Goal: Task Accomplishment & Management: Complete application form

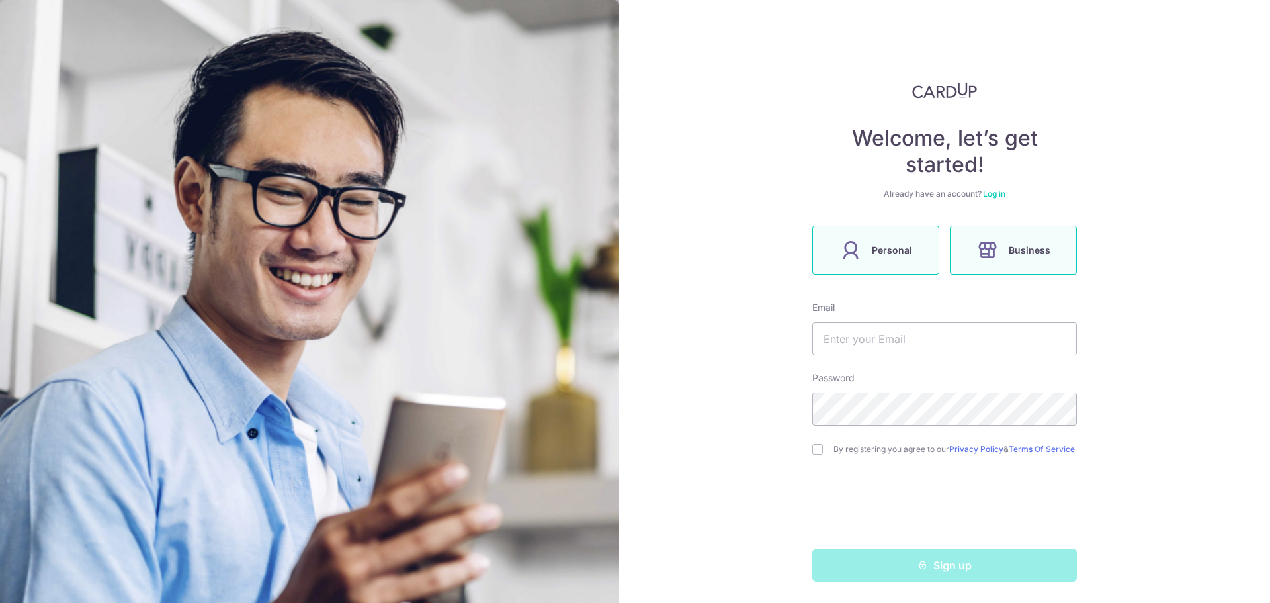
click at [918, 237] on label "Personal" at bounding box center [875, 250] width 127 height 49
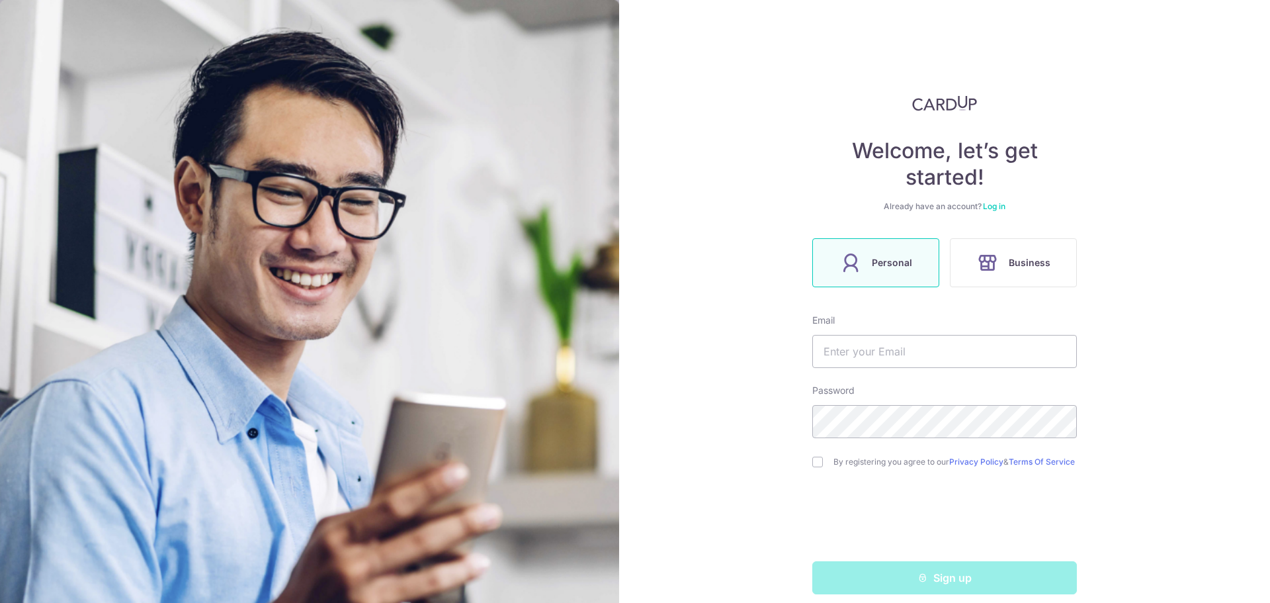
scroll to position [18, 0]
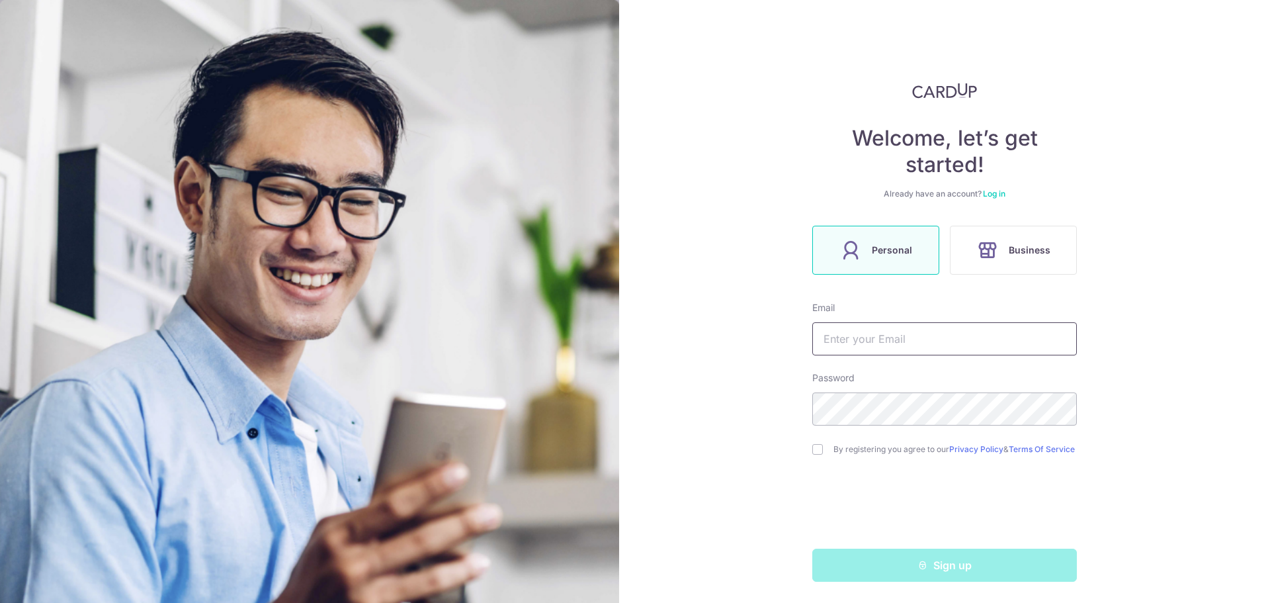
click at [899, 330] on input "text" at bounding box center [944, 338] width 265 height 33
click at [792, 349] on div "Welcome, let’s get started! Already have an account? Log in Personal Business E…" at bounding box center [944, 301] width 651 height 603
click at [863, 343] on input "text" at bounding box center [944, 338] width 265 height 33
type input "[PERSON_NAME][EMAIL_ADDRESS][DOMAIN_NAME]"
click at [1009, 454] on link "Terms Of Service" at bounding box center [1042, 449] width 66 height 10
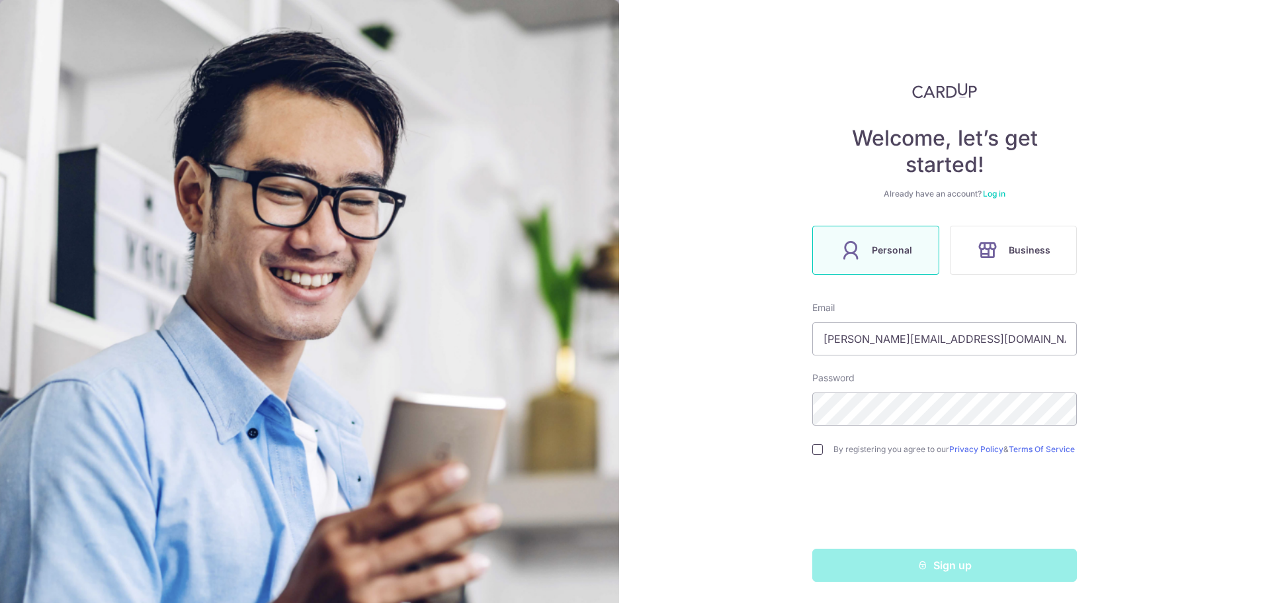
click at [812, 448] on input "checkbox" at bounding box center [817, 449] width 11 height 11
checkbox input "true"
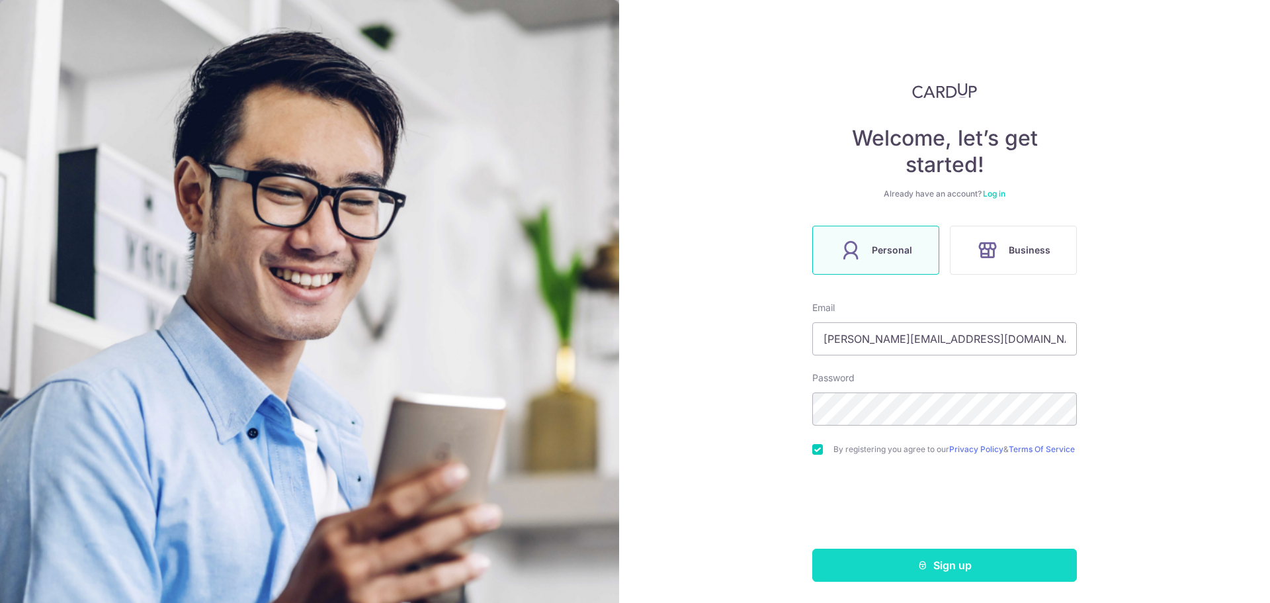
click at [945, 575] on button "Sign up" at bounding box center [944, 564] width 265 height 33
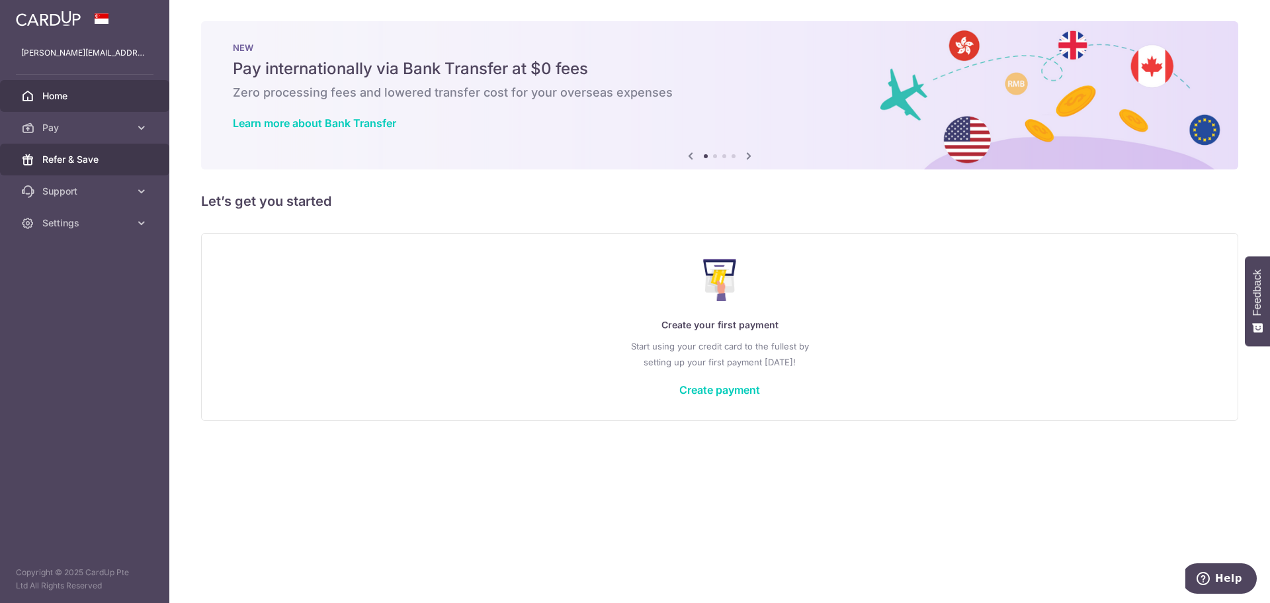
click at [87, 159] on span "Refer & Save" at bounding box center [85, 159] width 87 height 13
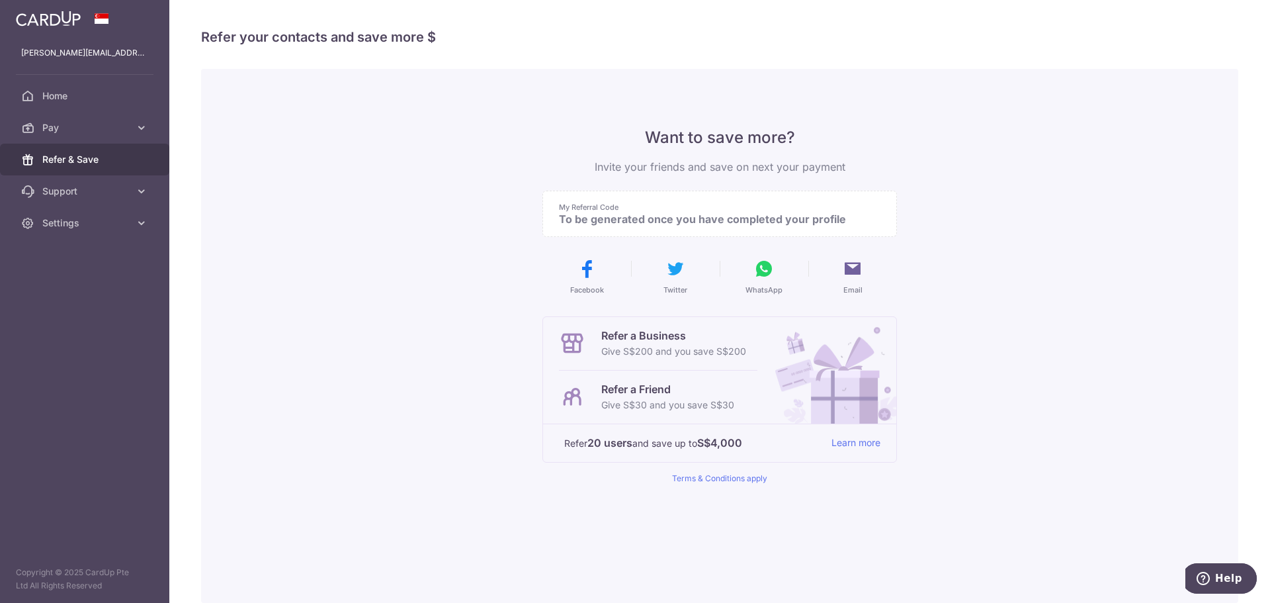
click at [641, 218] on p "To be generated once you have completed your profile" at bounding box center [714, 218] width 311 height 13
click at [102, 101] on span "Home" at bounding box center [85, 95] width 87 height 13
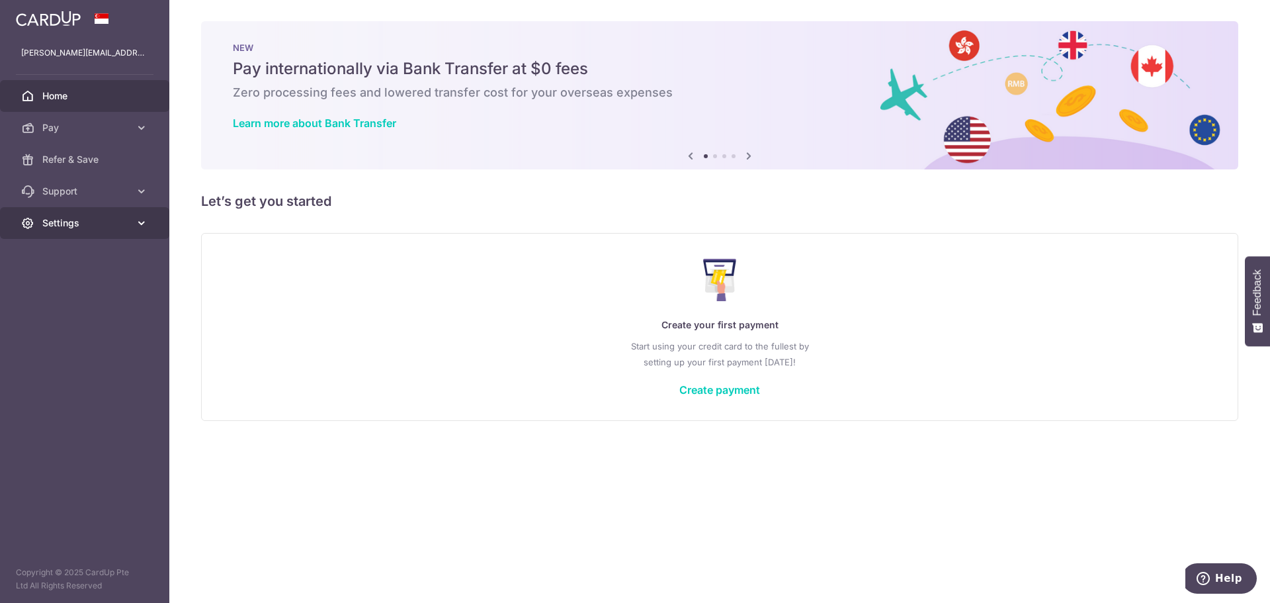
click at [123, 230] on link "Settings" at bounding box center [84, 223] width 169 height 32
click at [109, 255] on span "Account" at bounding box center [85, 254] width 87 height 13
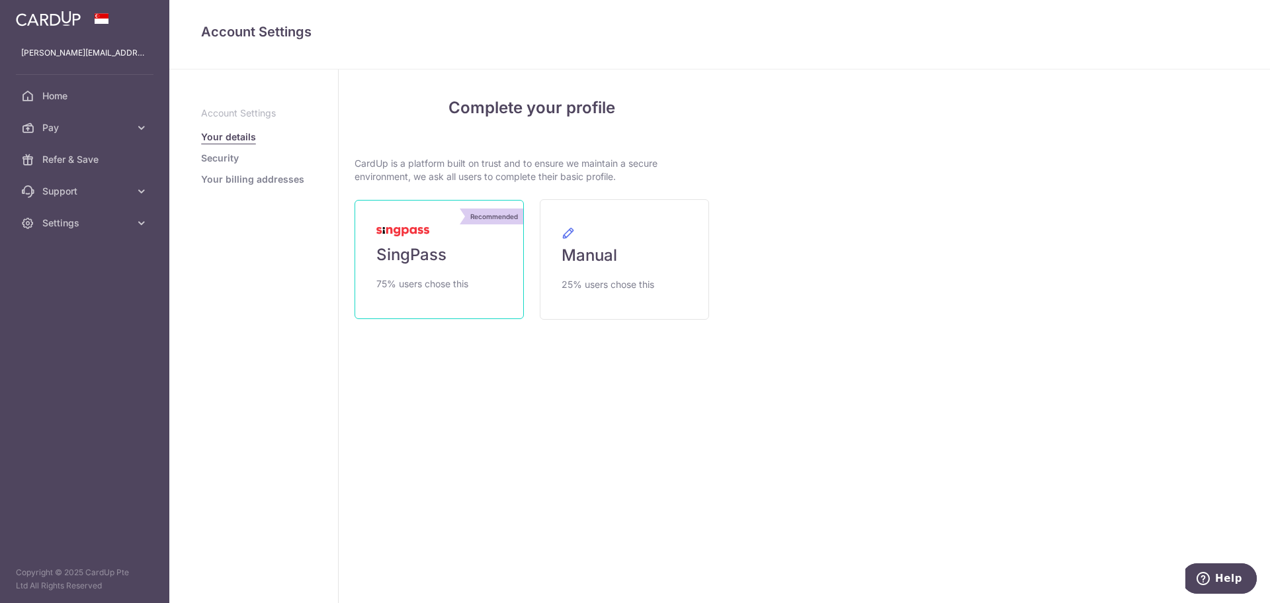
click at [445, 262] on span "SingPass" at bounding box center [411, 254] width 70 height 21
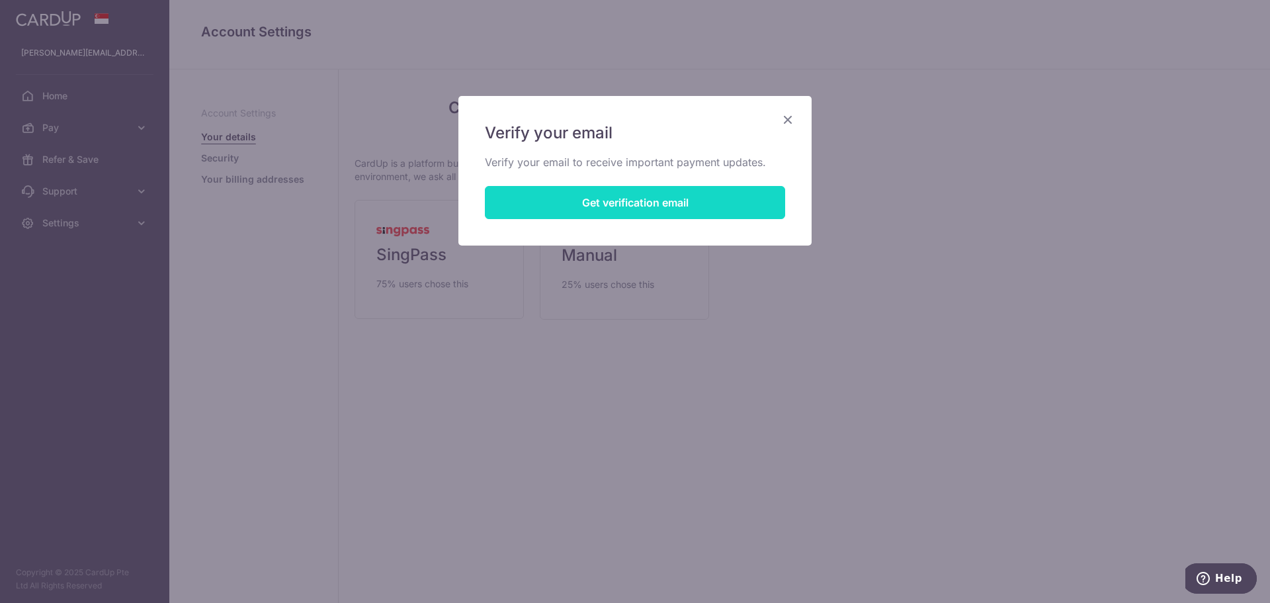
click at [591, 186] on button "Get verification email" at bounding box center [635, 202] width 300 height 33
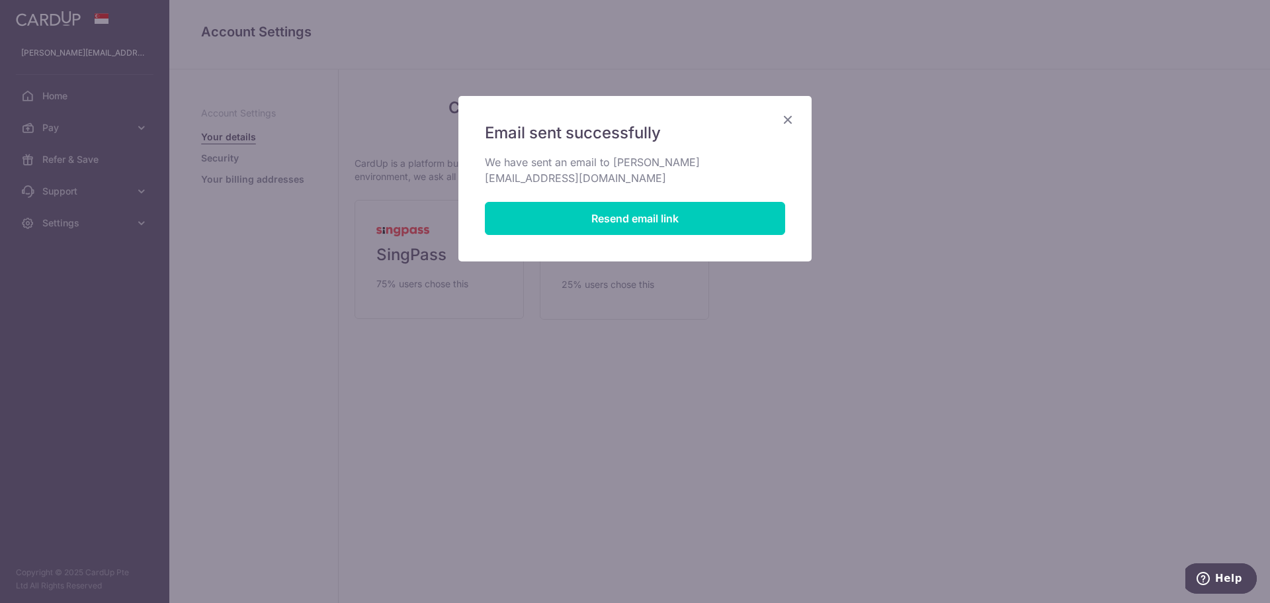
click at [793, 117] on icon "Close" at bounding box center [788, 119] width 16 height 17
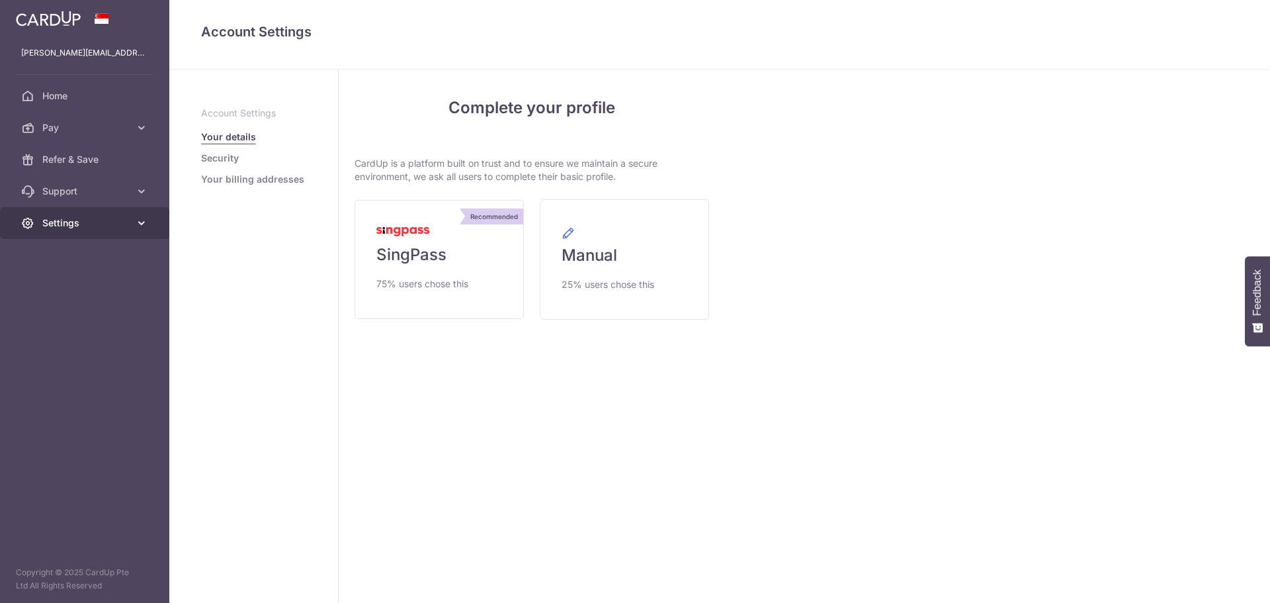
click at [111, 216] on link "Settings" at bounding box center [84, 223] width 169 height 32
click at [95, 259] on span "Account" at bounding box center [85, 254] width 87 height 13
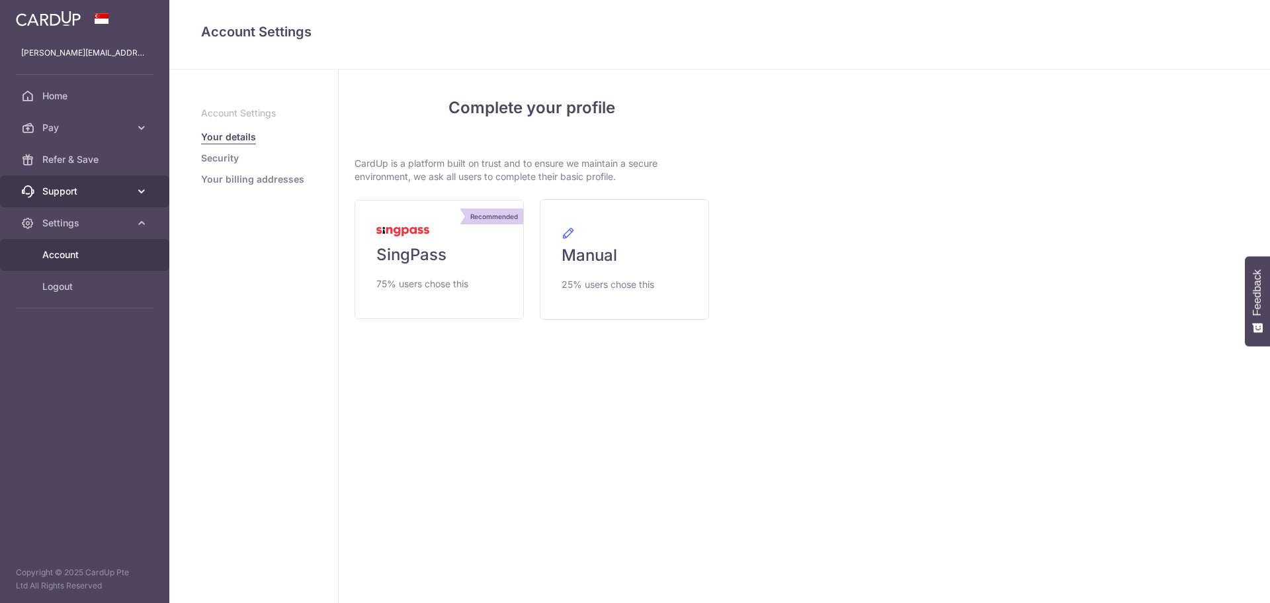
click at [110, 202] on link "Support" at bounding box center [84, 191] width 169 height 32
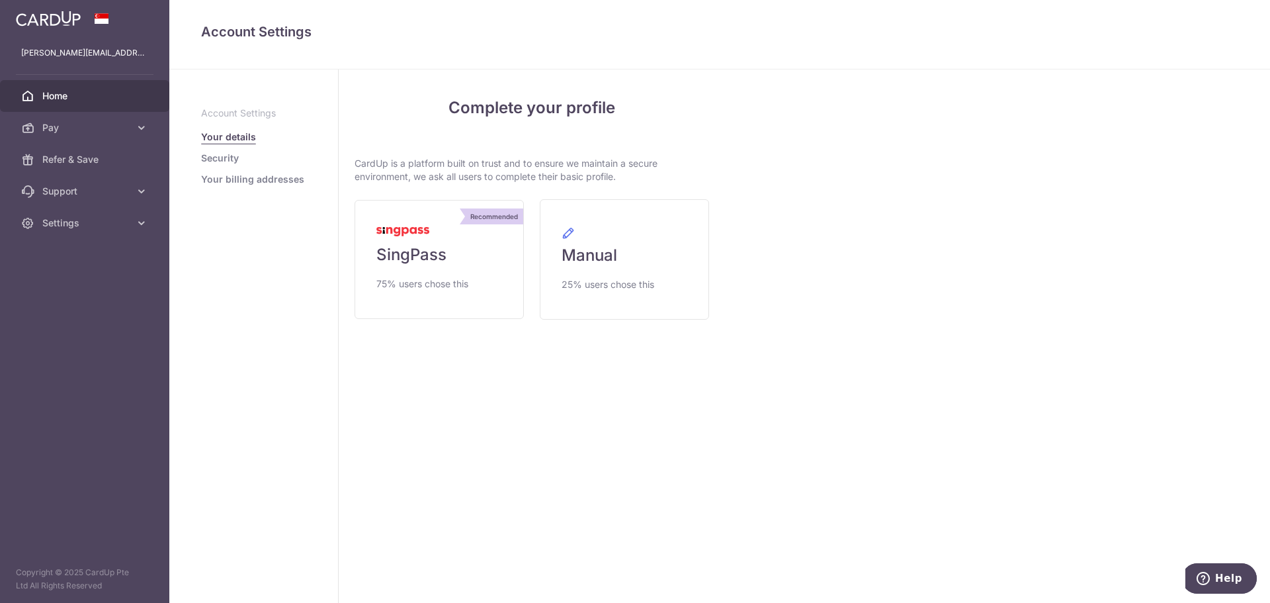
click at [98, 103] on link "Home" at bounding box center [84, 96] width 169 height 32
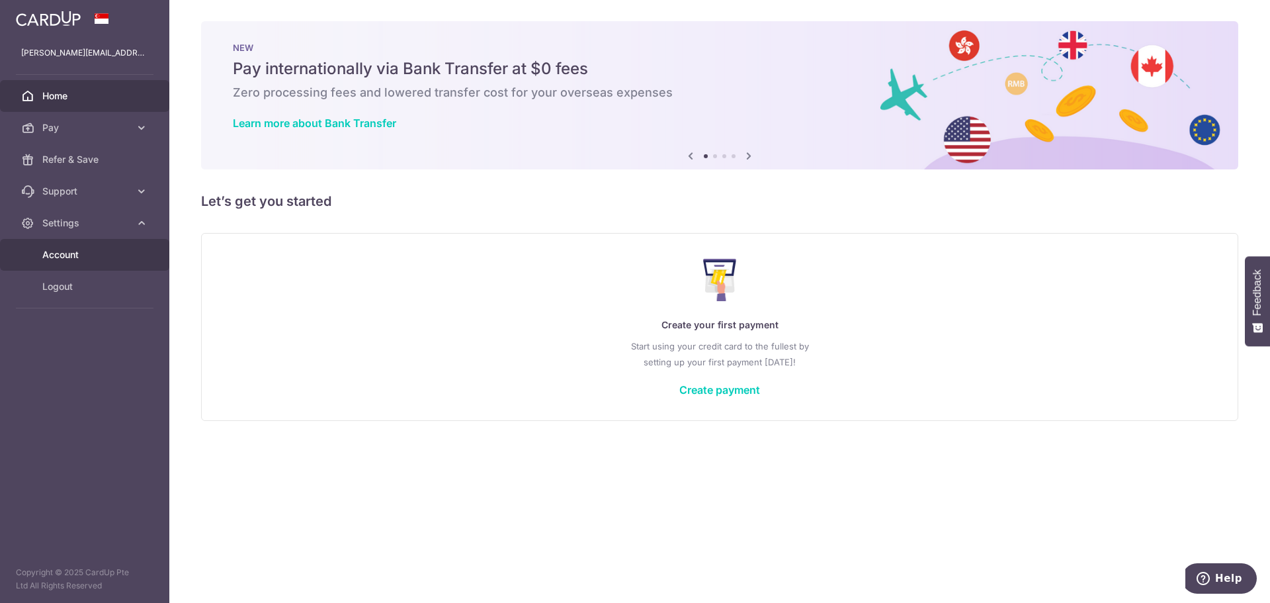
click at [103, 257] on span "Account" at bounding box center [85, 254] width 87 height 13
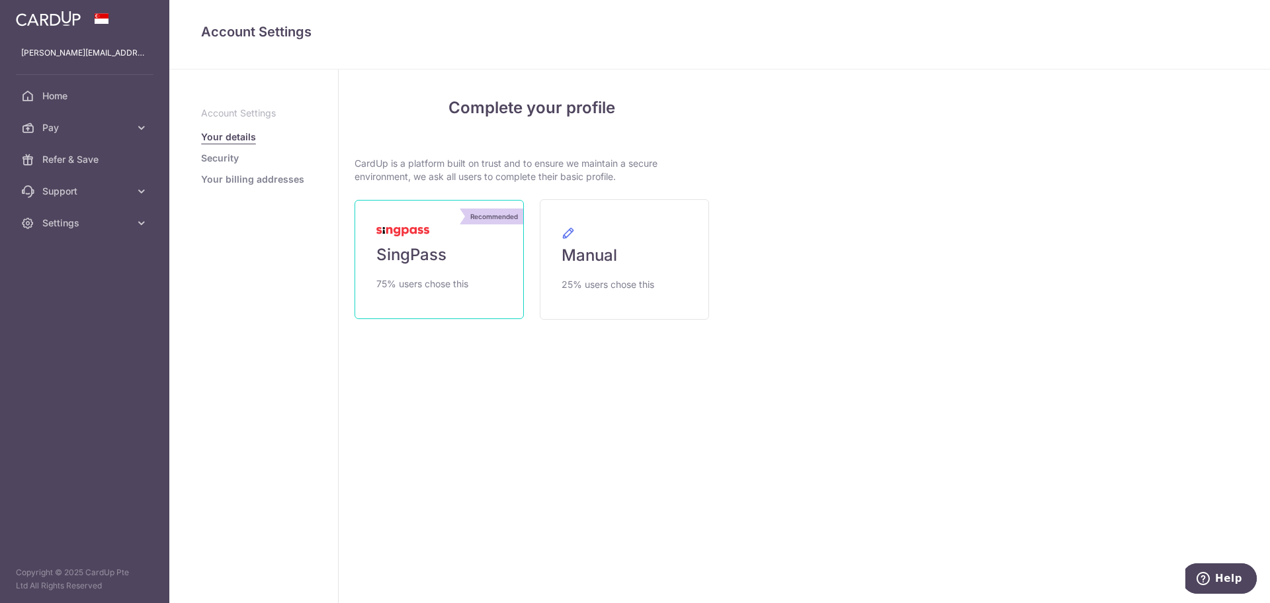
click at [468, 273] on link "Recommended SingPass 75% users chose this" at bounding box center [439, 259] width 169 height 119
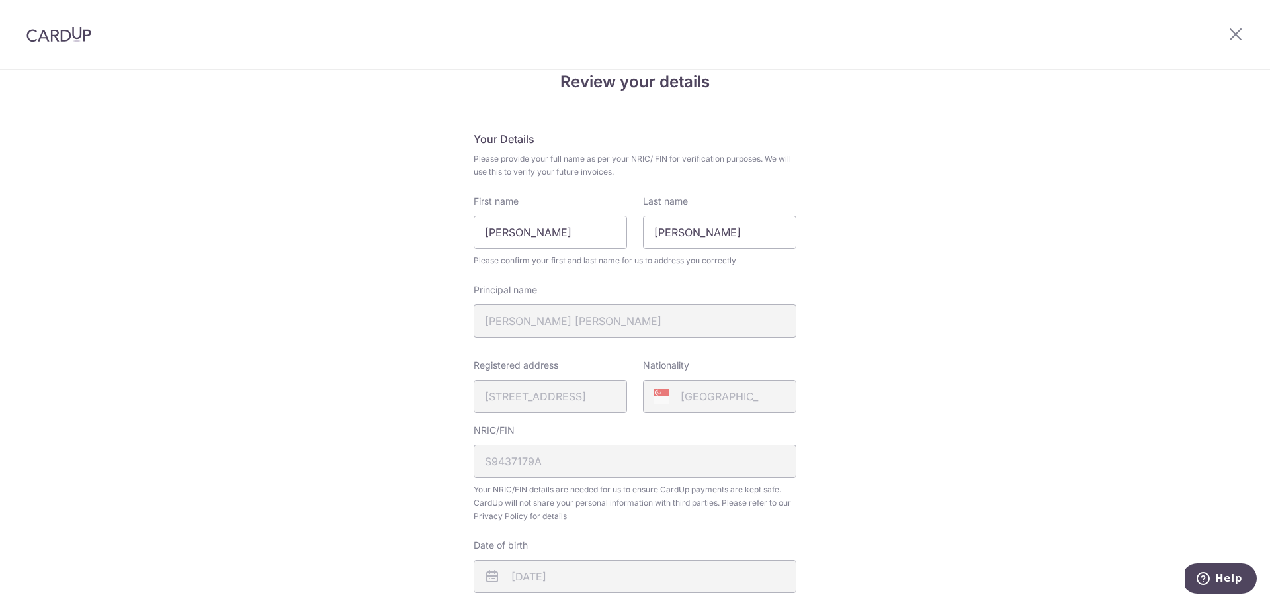
scroll to position [66, 0]
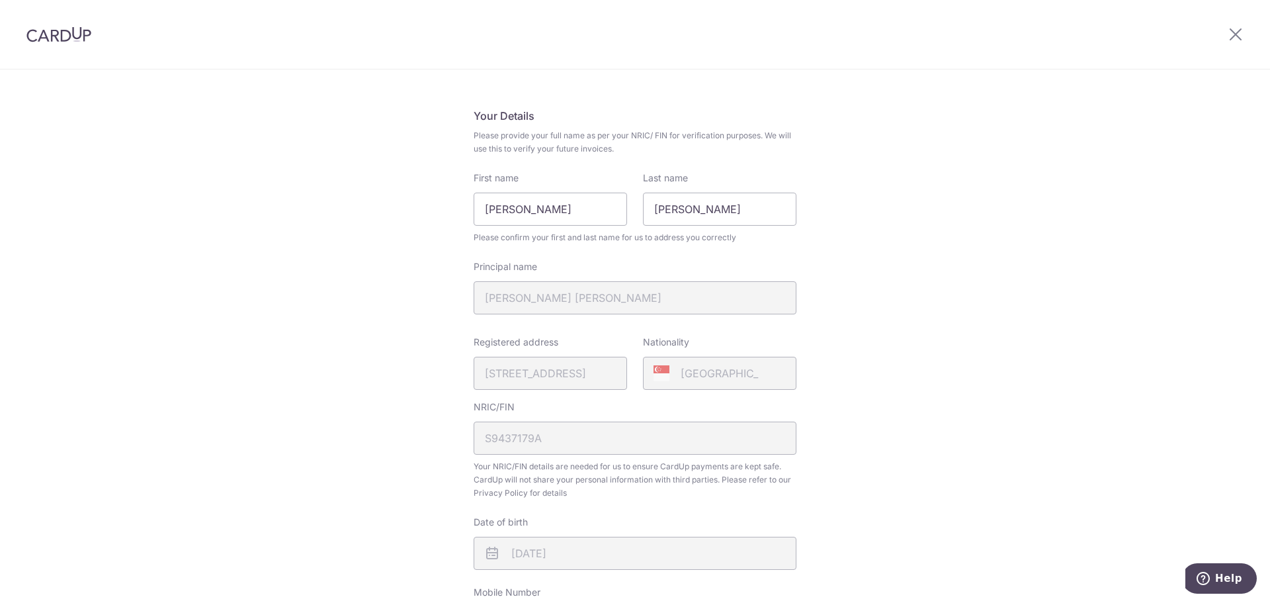
click at [875, 321] on div "Review your details Your Details Please provide your full name as per your NRIC…" at bounding box center [635, 459] width 1270 height 910
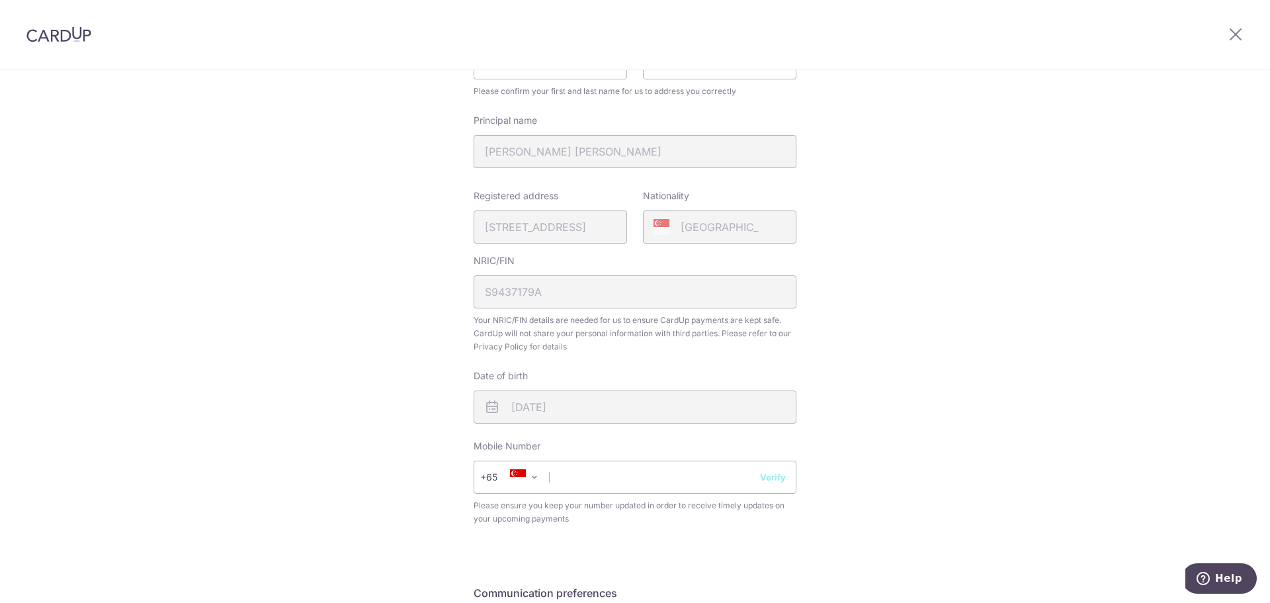
scroll to position [377, 0]
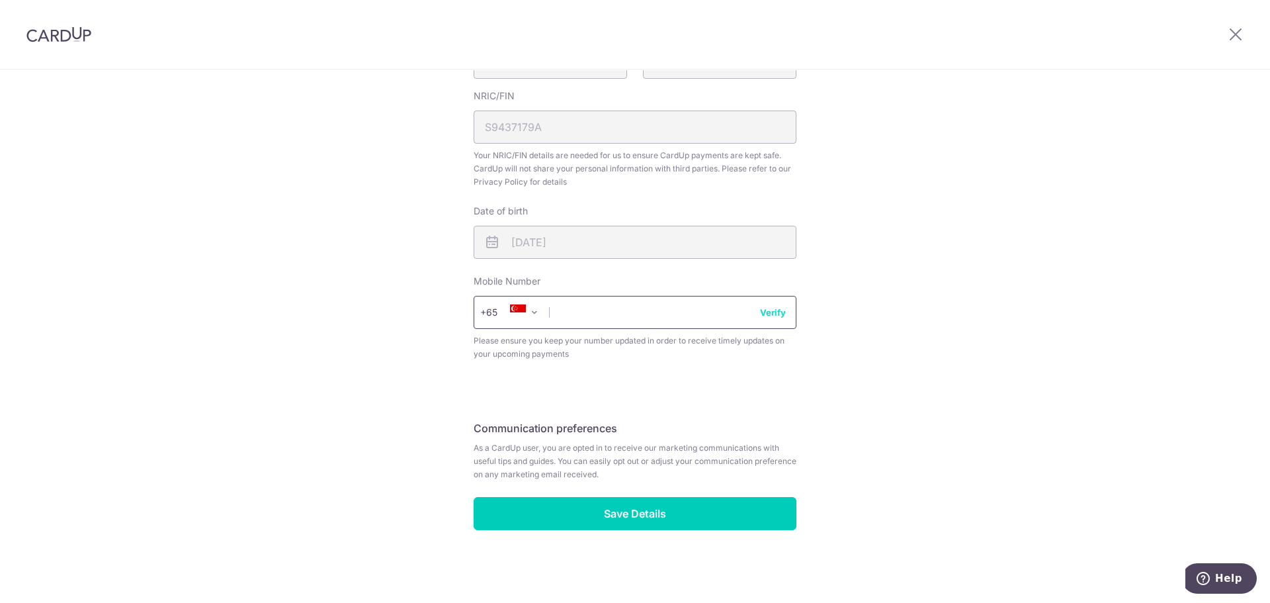
click at [646, 314] on input "text" at bounding box center [635, 312] width 323 height 33
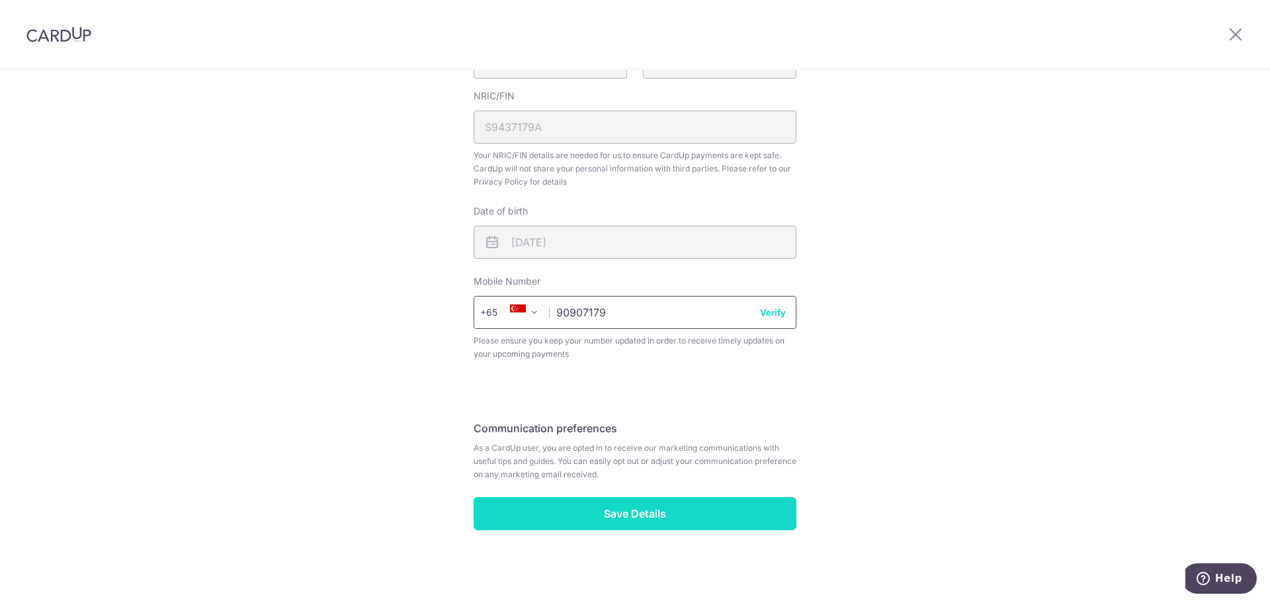
type input "90907179"
click at [610, 498] on input "Save Details" at bounding box center [635, 513] width 323 height 33
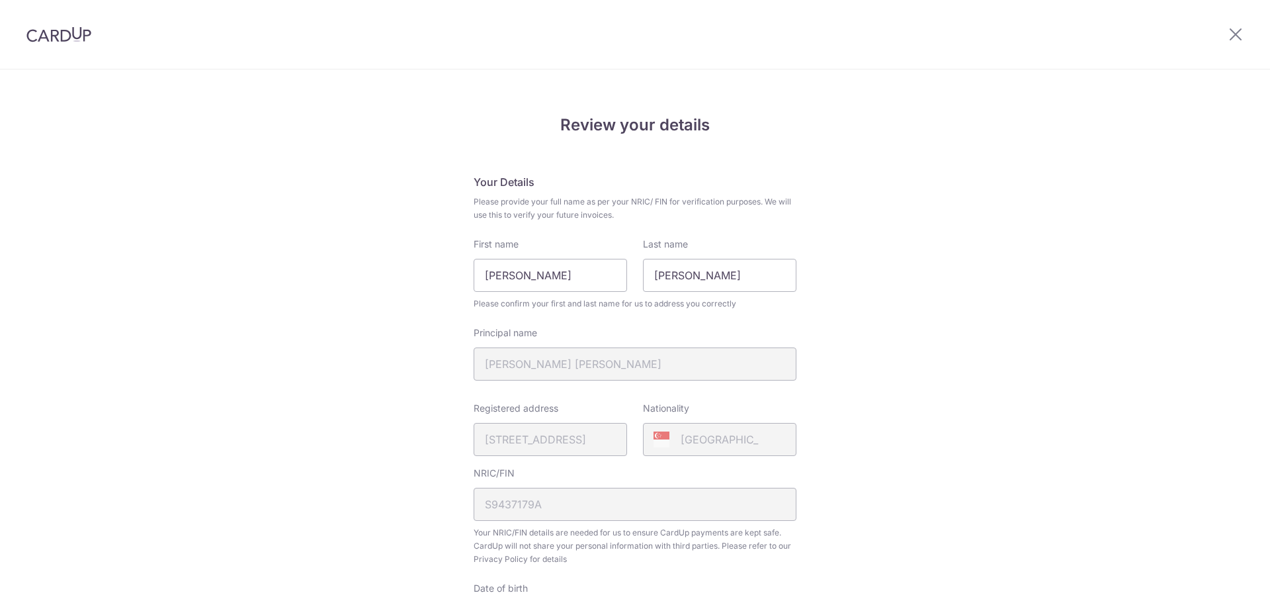
scroll to position [396, 0]
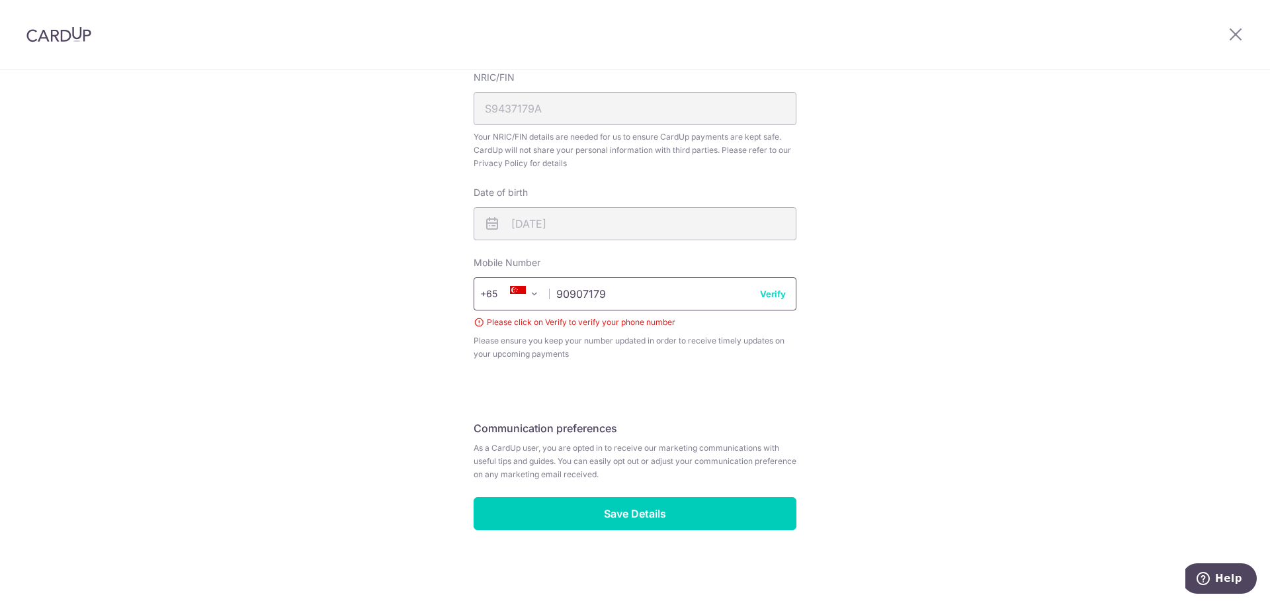
click at [642, 288] on input "90907179" at bounding box center [635, 293] width 323 height 33
click at [771, 302] on input "90907179" at bounding box center [635, 293] width 323 height 33
click at [775, 294] on button "Verify" at bounding box center [773, 293] width 26 height 13
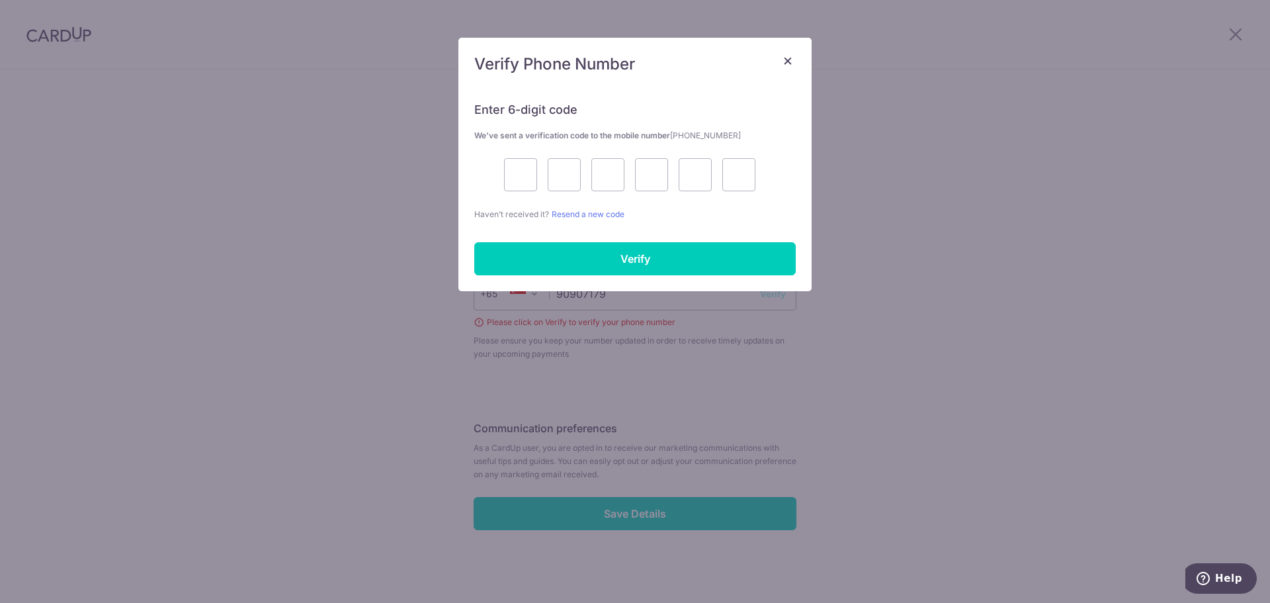
click at [537, 178] on div at bounding box center [634, 174] width 321 height 33
click at [521, 175] on input "text" at bounding box center [520, 174] width 33 height 33
type input "7"
type input "0"
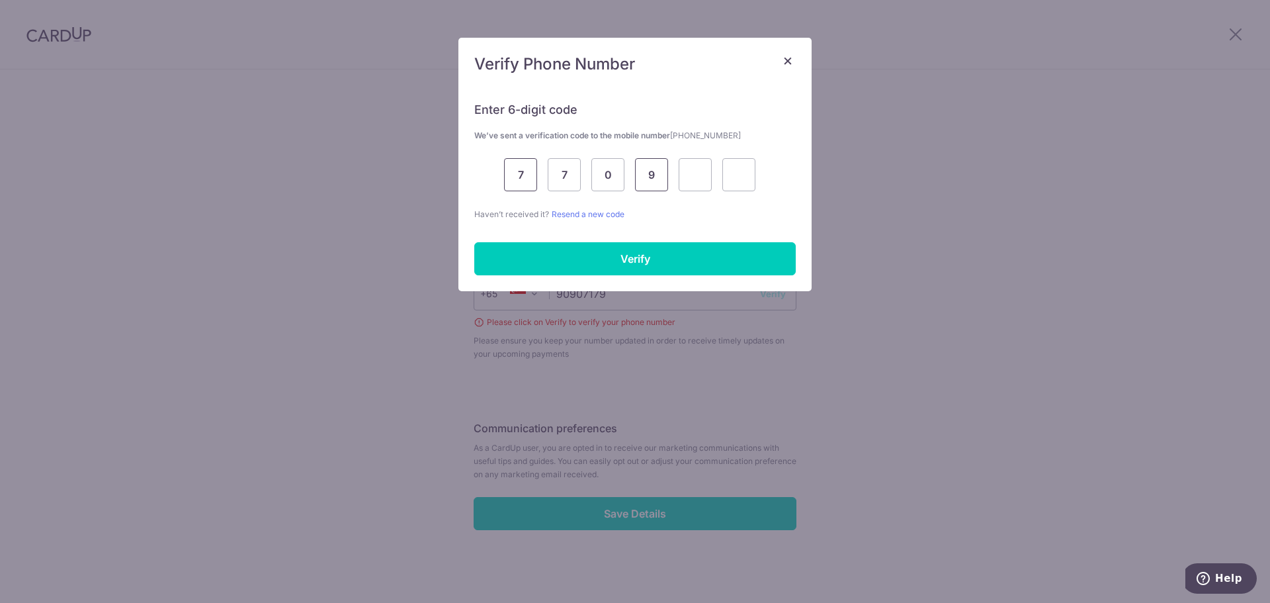
type input "9"
type input "1"
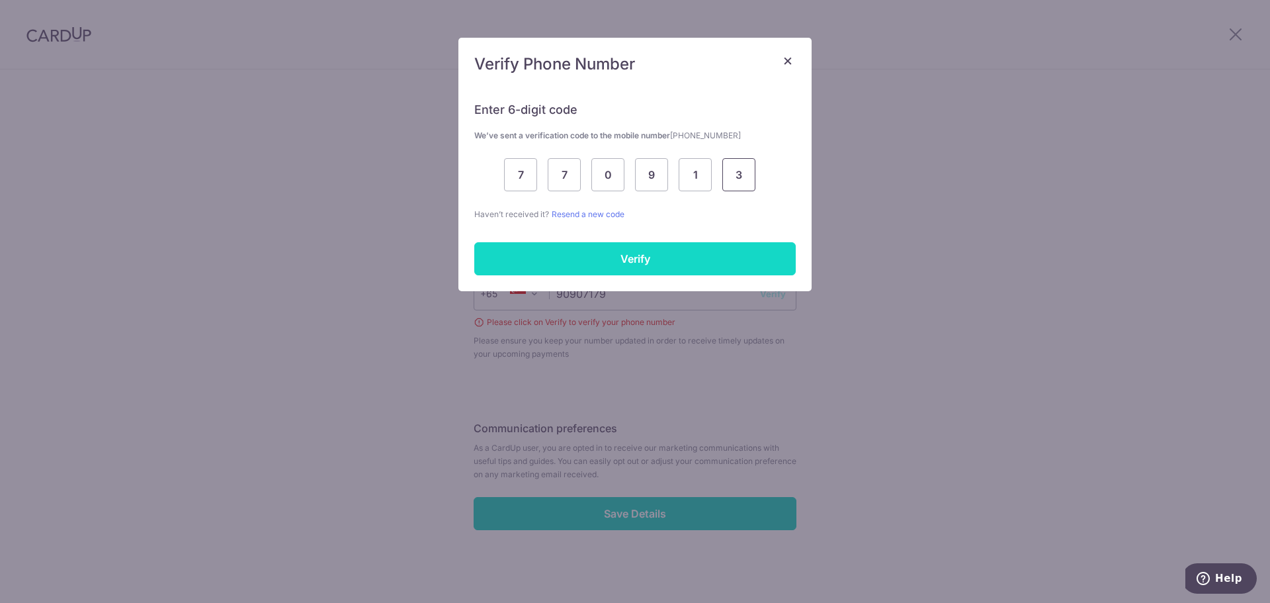
type input "3"
click at [698, 249] on input "Verify" at bounding box center [634, 258] width 321 height 33
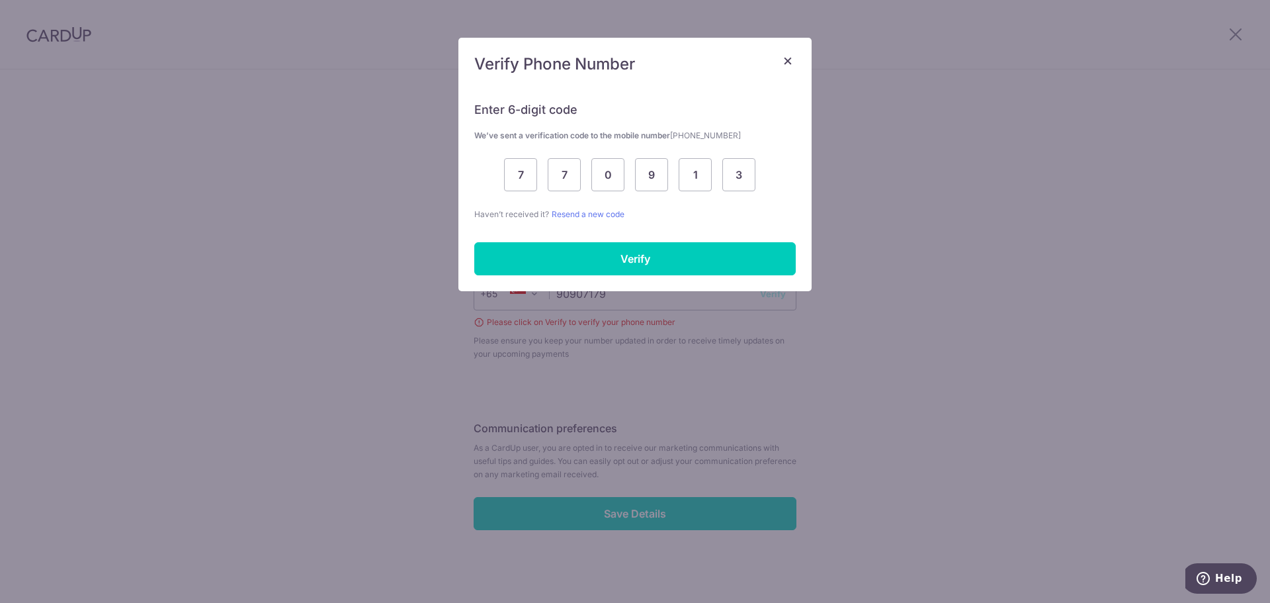
scroll to position [377, 0]
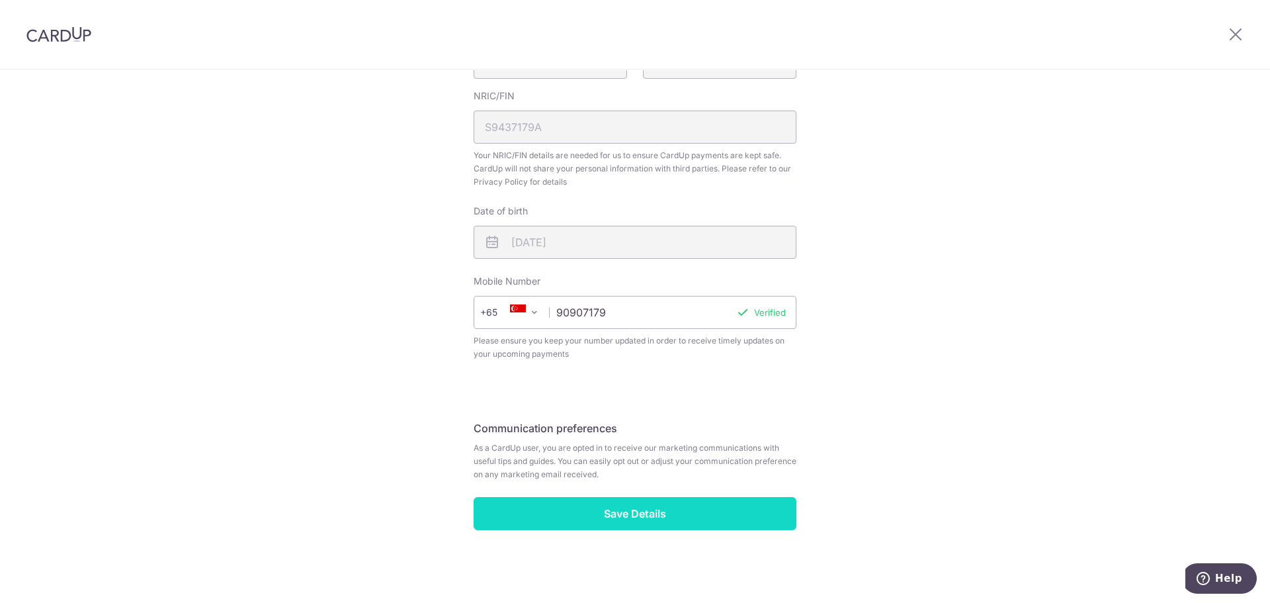
click at [718, 511] on input "Save Details" at bounding box center [635, 513] width 323 height 33
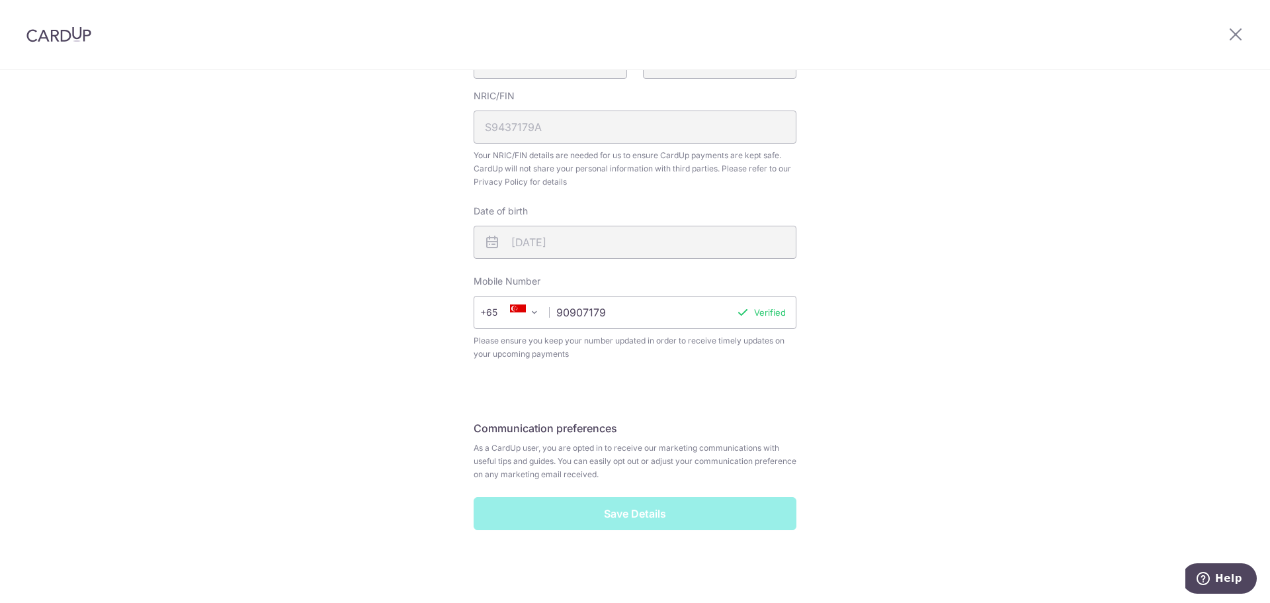
drag, startPoint x: 809, startPoint y: 419, endPoint x: 882, endPoint y: 362, distance: 92.5
click at [809, 419] on div "Review your details Your Details Please provide your full name as per your NRIC…" at bounding box center [635, 148] width 1270 height 910
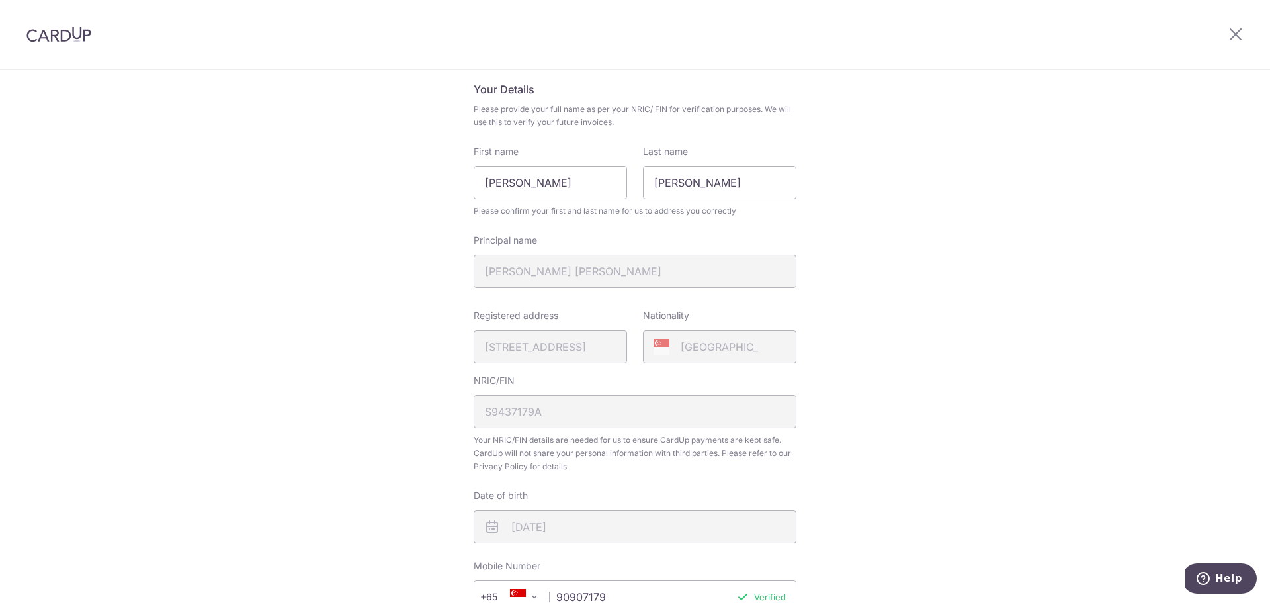
scroll to position [0, 0]
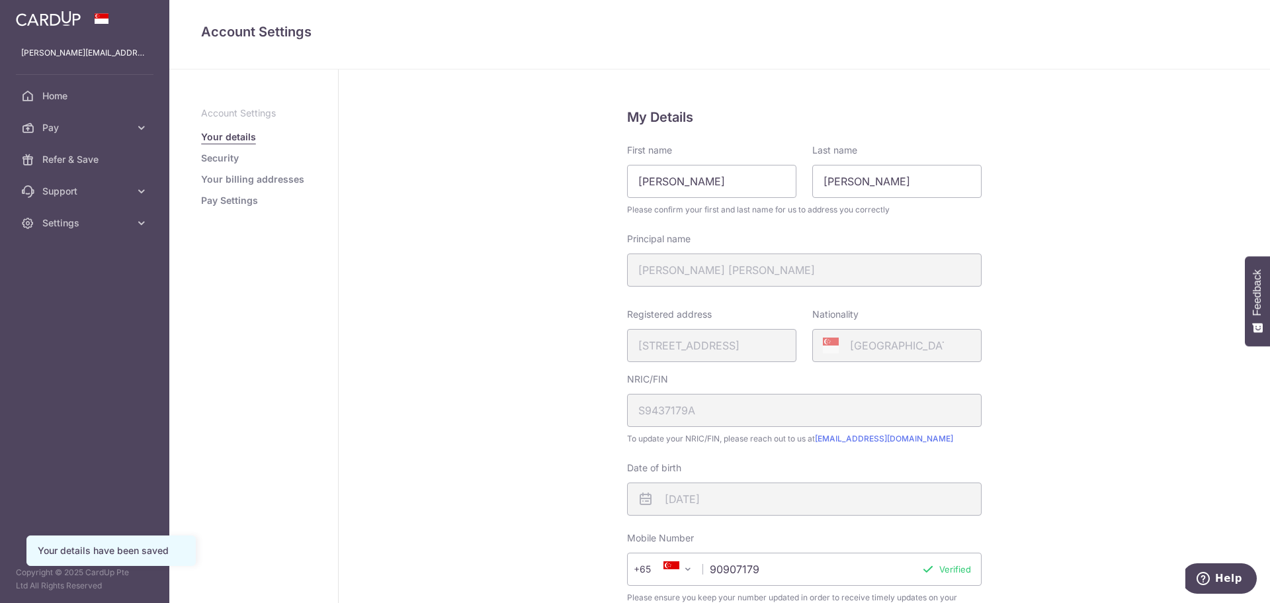
click at [243, 165] on ul "Account Settings Your details Security Your billing addresses Pay Settings" at bounding box center [253, 156] width 105 height 101
click at [235, 165] on ul "Account Settings Your details Security Your billing addresses Pay Settings" at bounding box center [253, 156] width 105 height 101
click at [231, 164] on link "Security" at bounding box center [220, 157] width 38 height 13
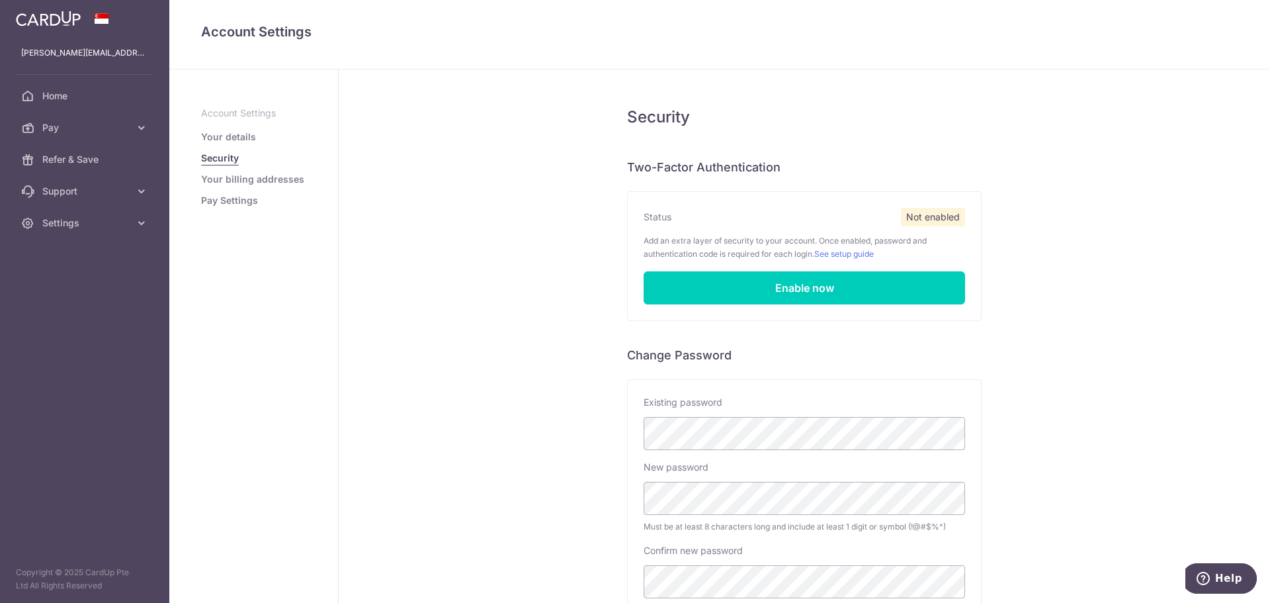
scroll to position [144, 0]
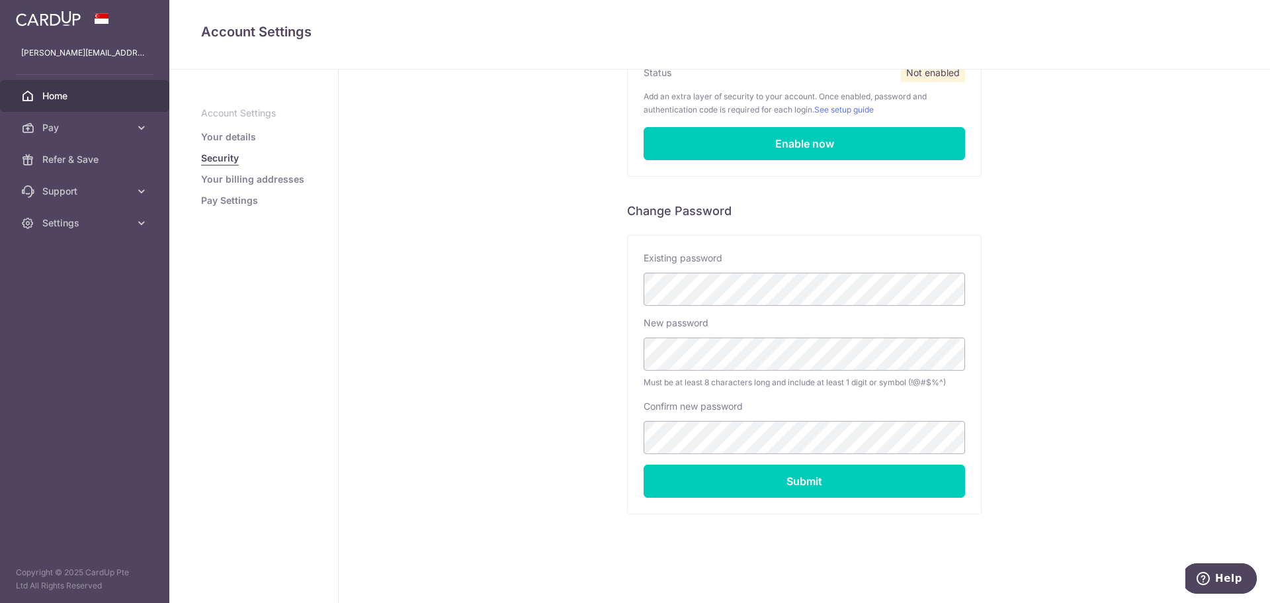
click at [99, 102] on span "Home" at bounding box center [85, 95] width 87 height 13
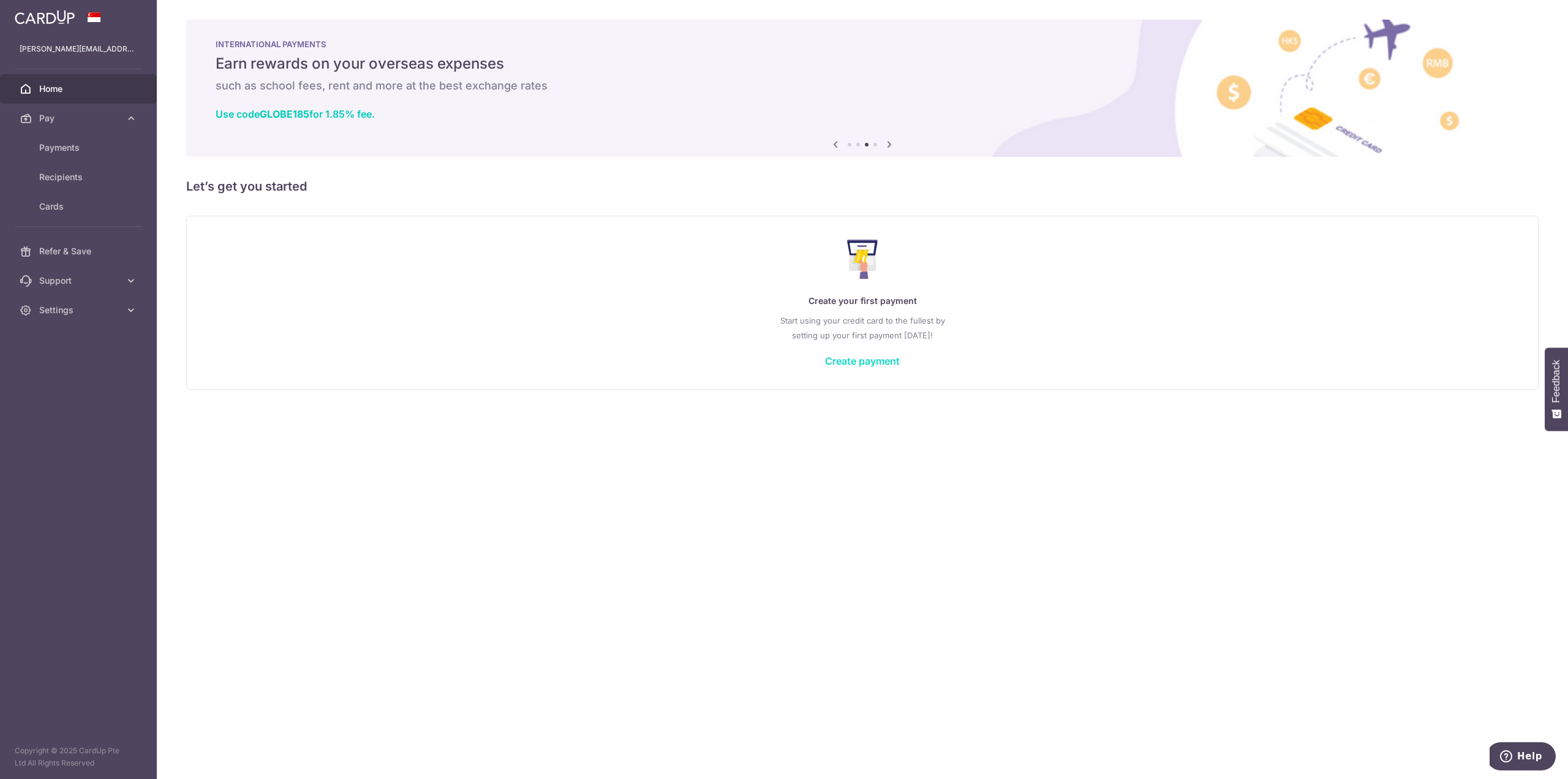
click at [895, 362] on link "Create payment" at bounding box center [862, 360] width 75 height 12
